Goal: Task Accomplishment & Management: Manage account settings

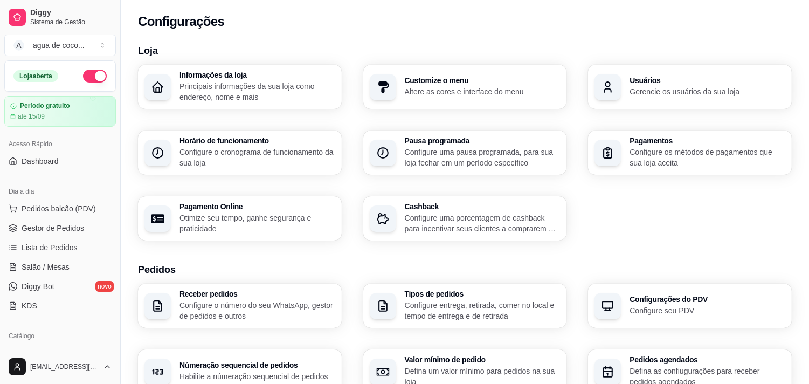
click at [291, 218] on p "Otimize seu tempo, ganhe segurança e praticidade" at bounding box center [258, 223] width 156 height 22
select select "4.98"
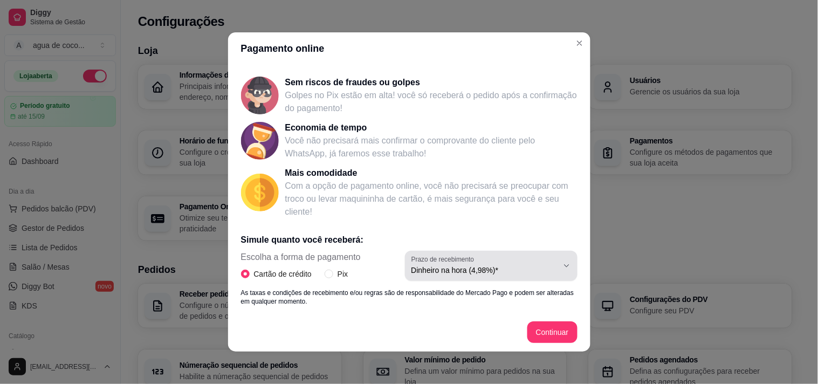
scroll to position [120, 0]
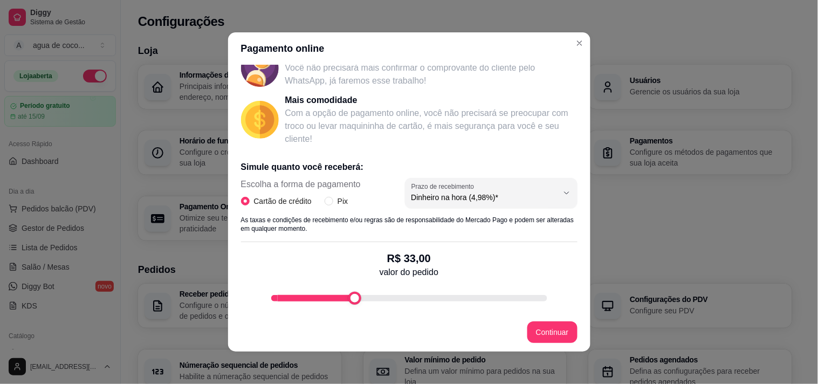
type input "5"
click at [151, 309] on div "Pagamento online Receba na hora em sua conta do Mercado Pago! Agora você poderá…" at bounding box center [409, 192] width 818 height 384
click at [318, 202] on div "Cartão de crédito Pix" at bounding box center [301, 201] width 120 height 12
click at [326, 203] on input "Pix" at bounding box center [329, 201] width 9 height 9
radio input "true"
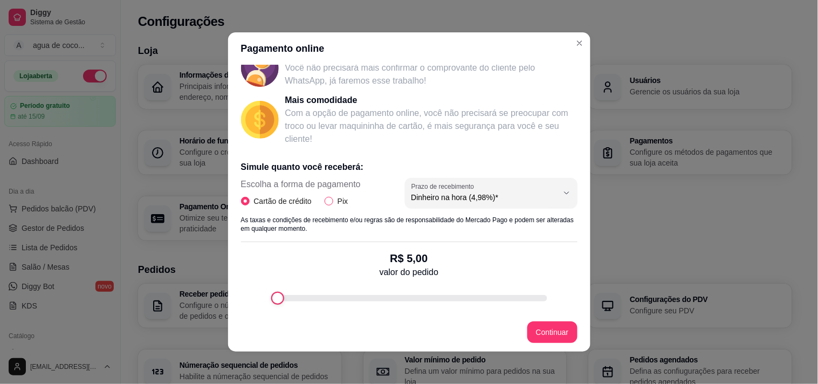
radio input "false"
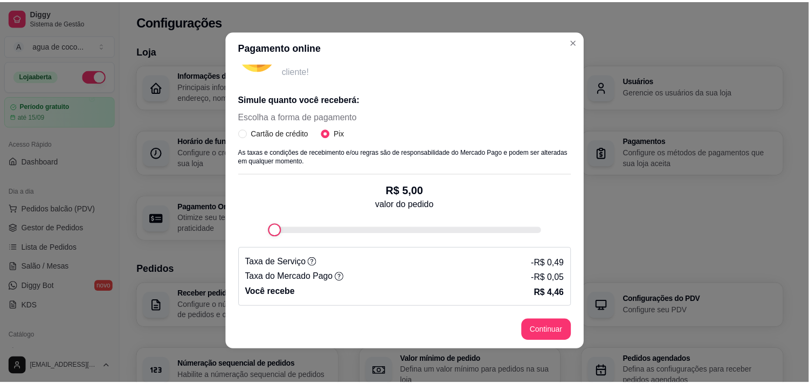
scroll to position [2, 0]
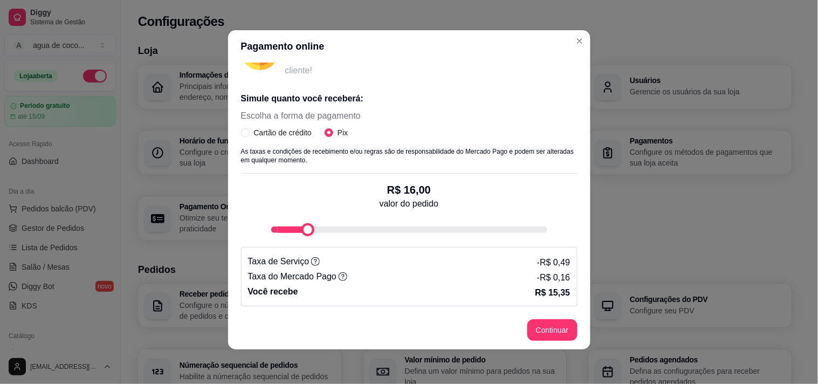
type input "100"
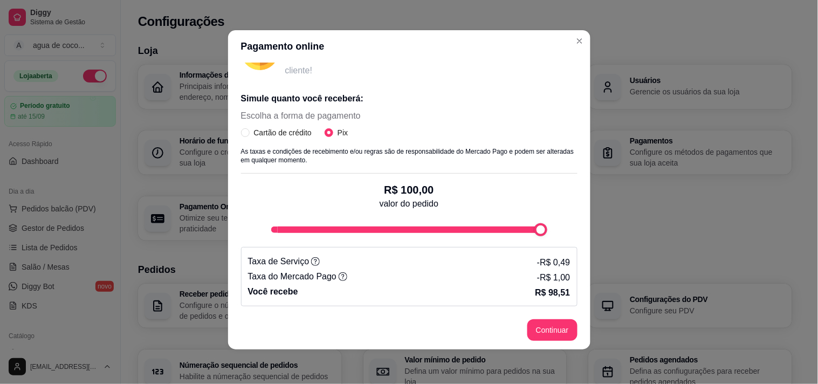
click at [817, 220] on div "Pagamento online Receba na hora em sua conta do Mercado Pago! Agora você poderá…" at bounding box center [409, 192] width 818 height 384
click at [581, 46] on header "Pagamento online" at bounding box center [409, 46] width 362 height 32
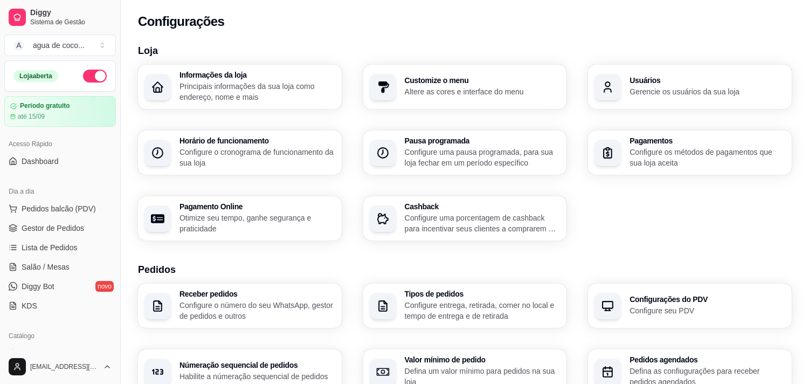
click at [645, 146] on div "Pagamentos Configure os métodos de pagamentos que sua loja aceita" at bounding box center [708, 152] width 156 height 31
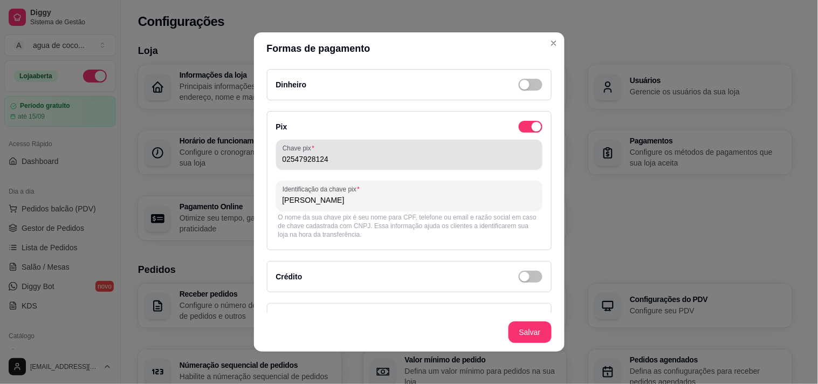
click at [430, 168] on div "Chave pix 02547928124" at bounding box center [409, 155] width 266 height 30
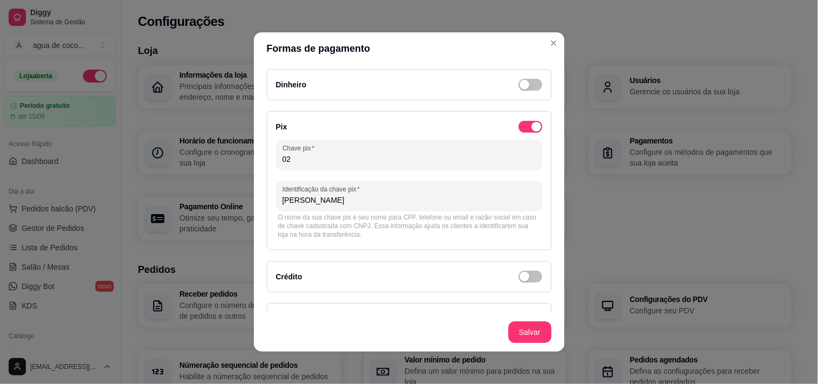
type input "0"
click at [385, 161] on input "Chave pix" at bounding box center [408, 159] width 253 height 11
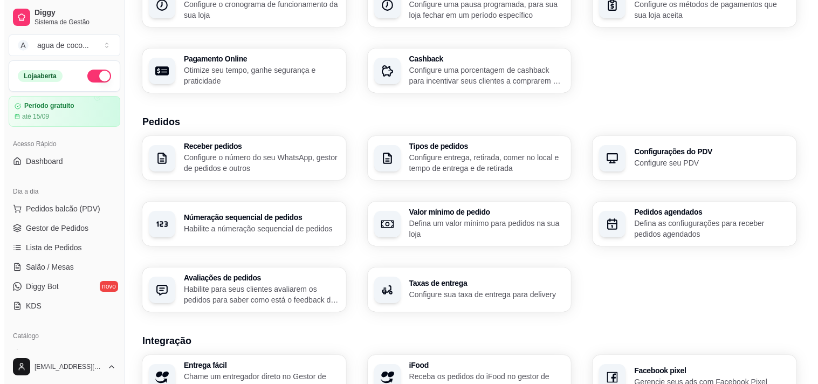
scroll to position [120, 0]
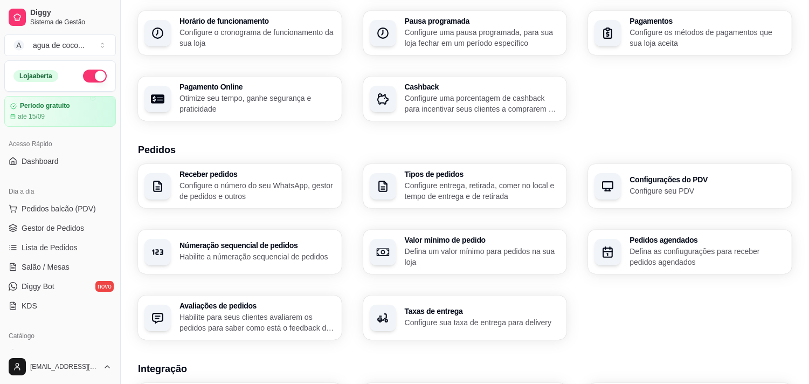
click at [279, 96] on p "Otimize seu tempo, ganhe segurança e praticidade" at bounding box center [258, 104] width 156 height 22
select select "4.98"
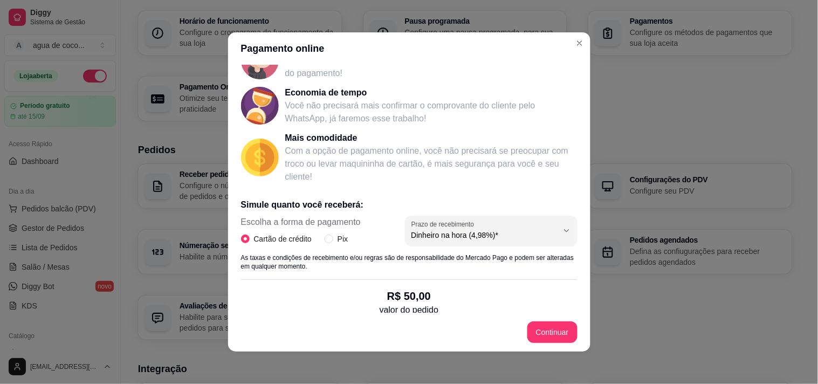
scroll to position [186, 0]
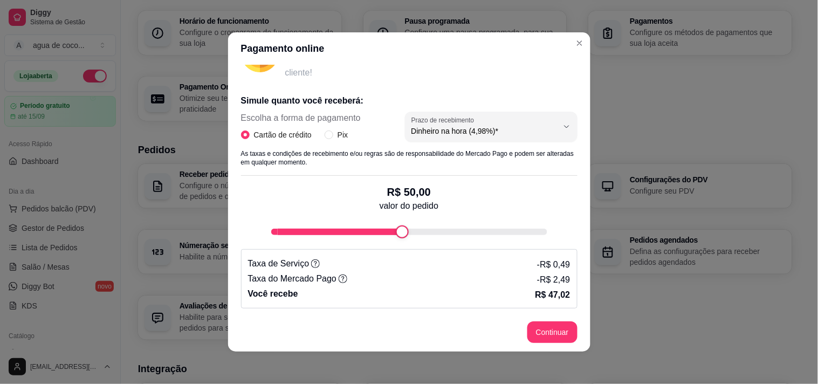
click at [482, 158] on p "As taxas e condições de recebimento e/ou regras são de responsabilidade do Merc…" at bounding box center [409, 157] width 336 height 17
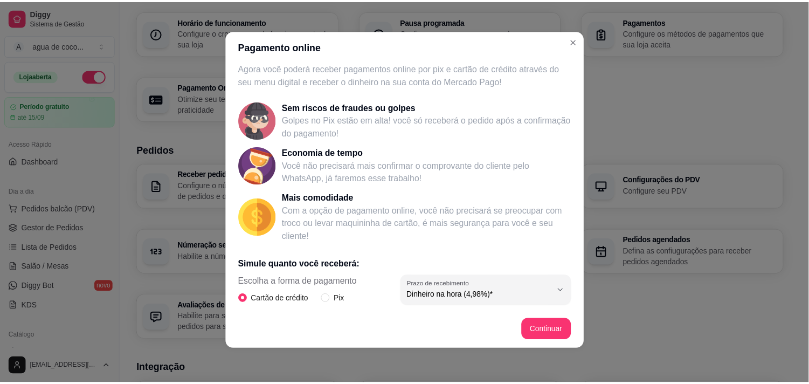
scroll to position [0, 0]
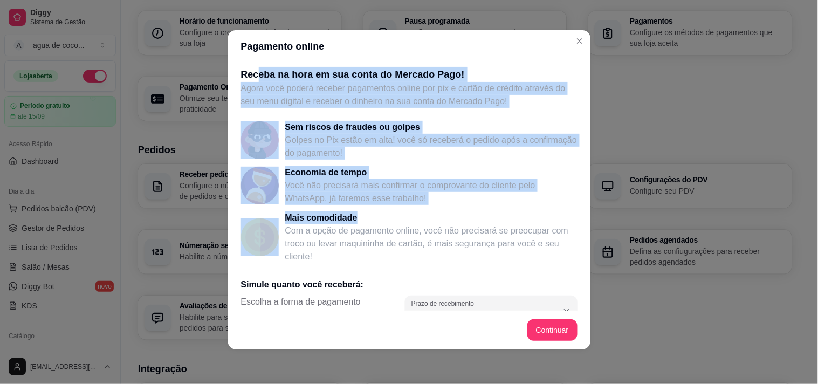
drag, startPoint x: 250, startPoint y: 75, endPoint x: 518, endPoint y: 222, distance: 305.2
click at [518, 222] on div "Receba na hora em sua conta do Mercado Pago! Agora você poderá receber pagament…" at bounding box center [409, 187] width 362 height 248
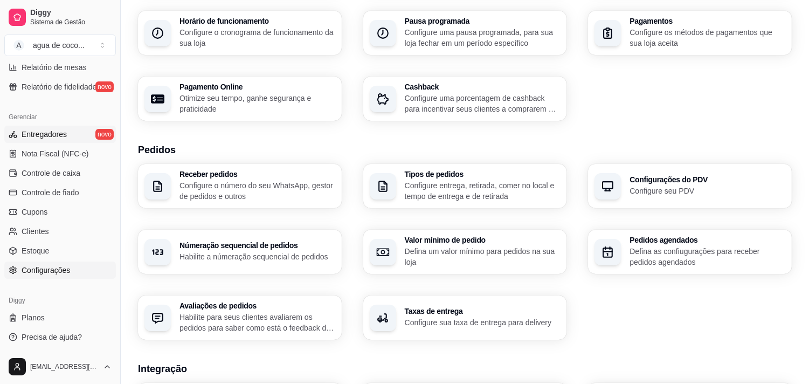
click at [64, 129] on span "Entregadores" at bounding box center [44, 134] width 45 height 11
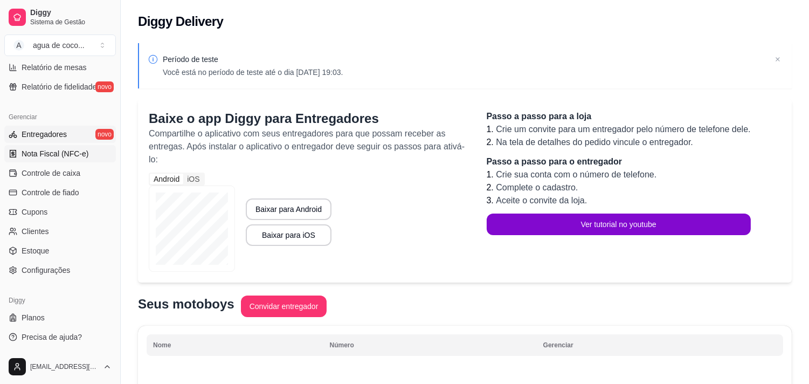
click at [81, 154] on span "Nota Fiscal (NFC-e)" at bounding box center [55, 153] width 67 height 11
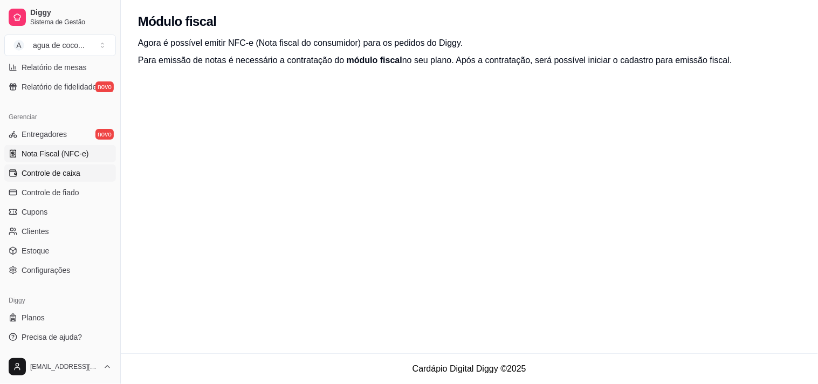
click at [65, 179] on link "Controle de caixa" at bounding box center [60, 172] width 112 height 17
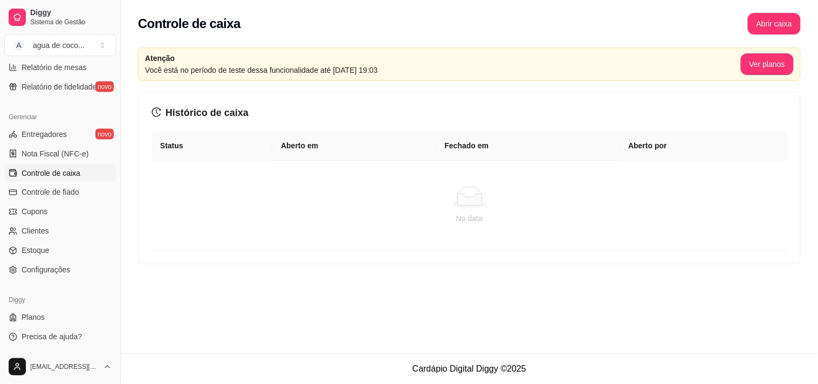
drag, startPoint x: 805, startPoint y: 0, endPoint x: 195, endPoint y: 165, distance: 632.3
click at [195, 165] on td "No data" at bounding box center [469, 206] width 636 height 90
click at [74, 365] on html "Diggy Sistema de Gestão A agua de coco ... Loja aberta Período gratuito até 15/…" at bounding box center [409, 192] width 818 height 384
click at [76, 323] on link "Configurações" at bounding box center [60, 322] width 115 height 17
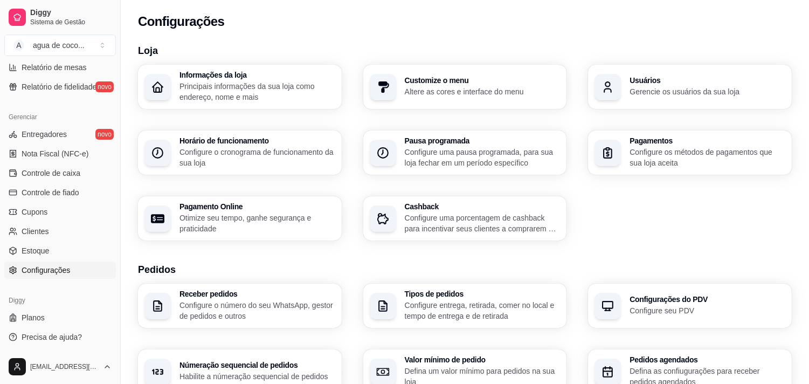
click at [678, 89] on p "Gerencie os usuários da sua loja" at bounding box center [708, 91] width 156 height 11
click at [666, 94] on p "Gerencie os usuários da sua loja" at bounding box center [708, 91] width 156 height 11
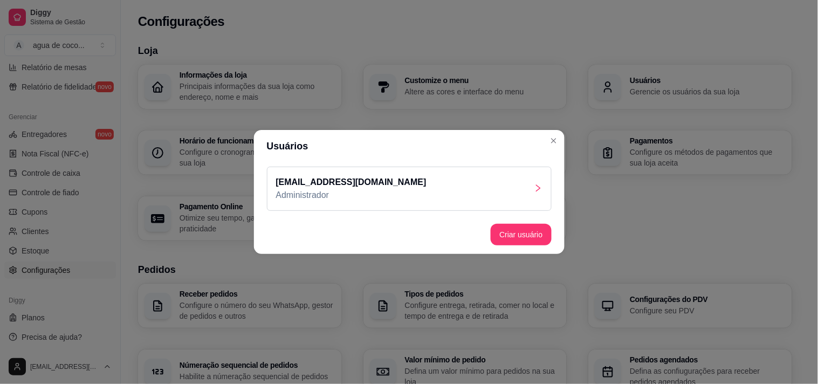
click at [523, 175] on div "[EMAIL_ADDRESS][DOMAIN_NAME] Administrador" at bounding box center [409, 189] width 285 height 44
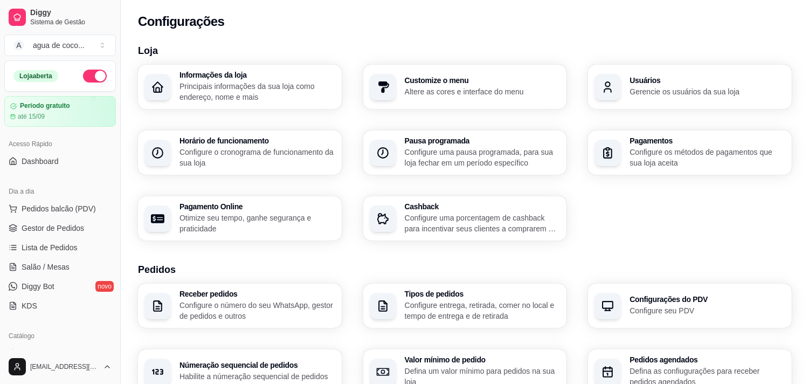
click at [473, 44] on h3 "Loja" at bounding box center [465, 50] width 654 height 15
drag, startPoint x: 473, startPoint y: 43, endPoint x: 238, endPoint y: 12, distance: 237.0
click at [238, 12] on div "Configurações Loja Informações da loja Principais informações da sua loja como …" at bounding box center [465, 362] width 688 height 725
click at [249, 42] on div "Loja Informações da loja Principais informações da sua loja como endereço, nome…" at bounding box center [465, 381] width 688 height 688
click at [15, 155] on link "Dashboard" at bounding box center [60, 161] width 112 height 17
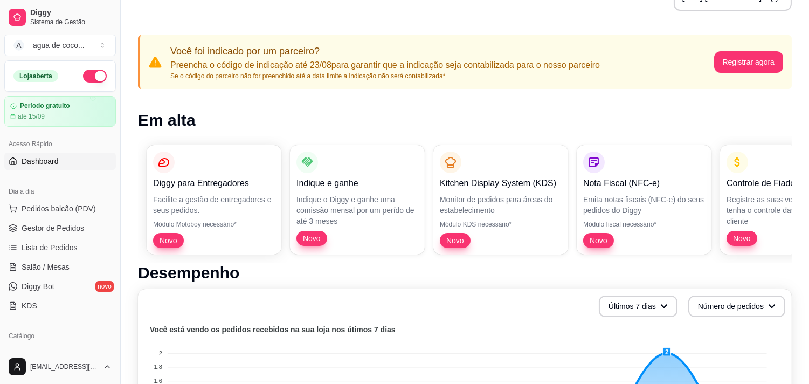
scroll to position [60, 0]
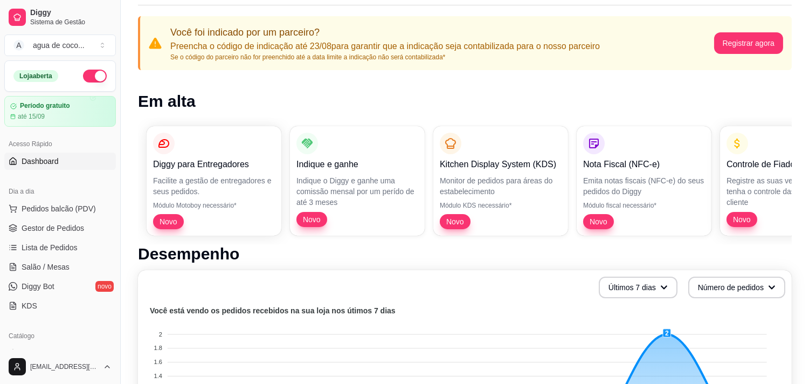
drag, startPoint x: 773, startPoint y: 1, endPoint x: 93, endPoint y: 74, distance: 684.2
click at [93, 74] on button "button" at bounding box center [95, 76] width 24 height 13
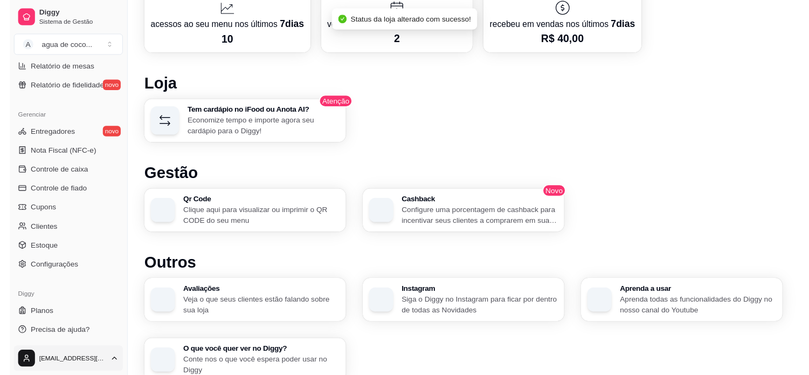
scroll to position [599, 0]
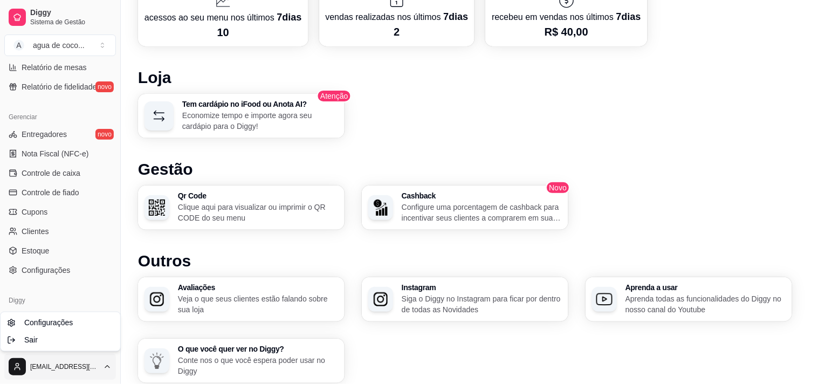
click at [82, 342] on div "Sair" at bounding box center [60, 340] width 115 height 17
